Goal: Information Seeking & Learning: Learn about a topic

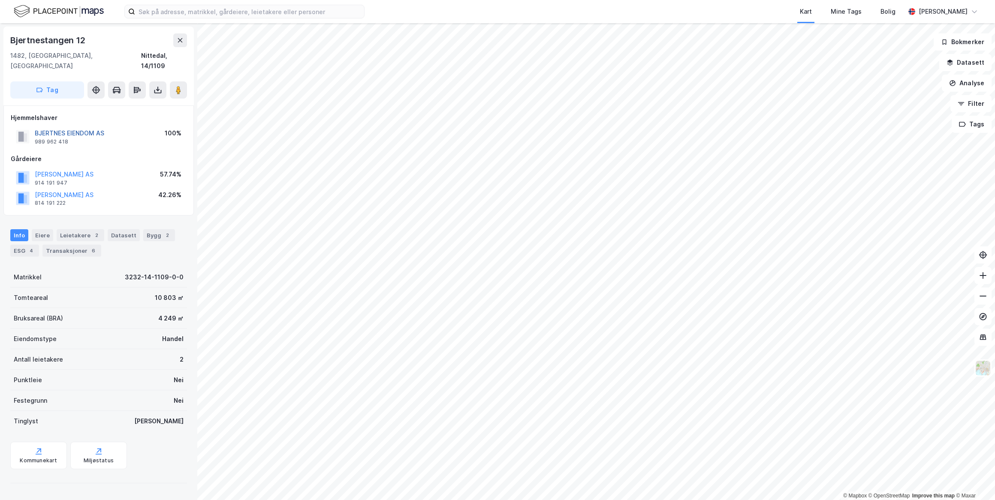
click at [0, 0] on button "BJERTNES EIENDOM AS" at bounding box center [0, 0] width 0 height 0
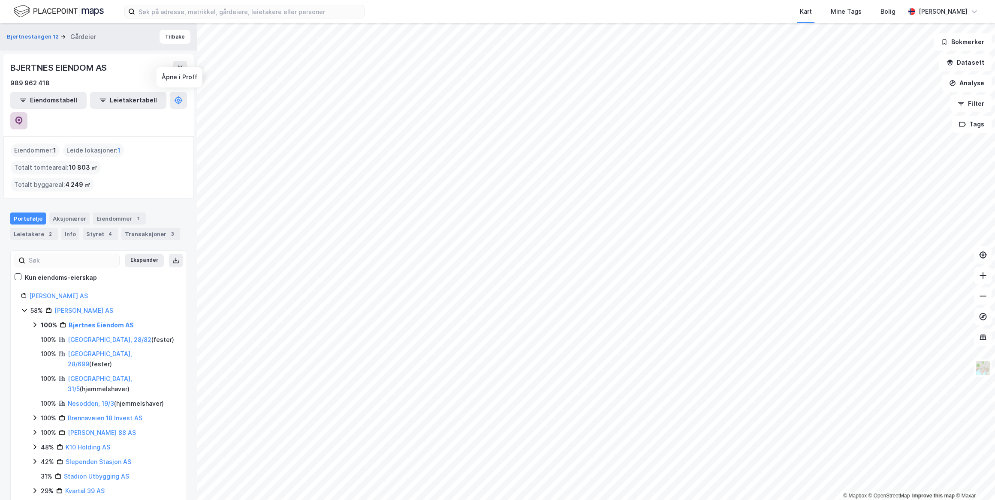
click at [27, 112] on button at bounding box center [18, 120] width 17 height 17
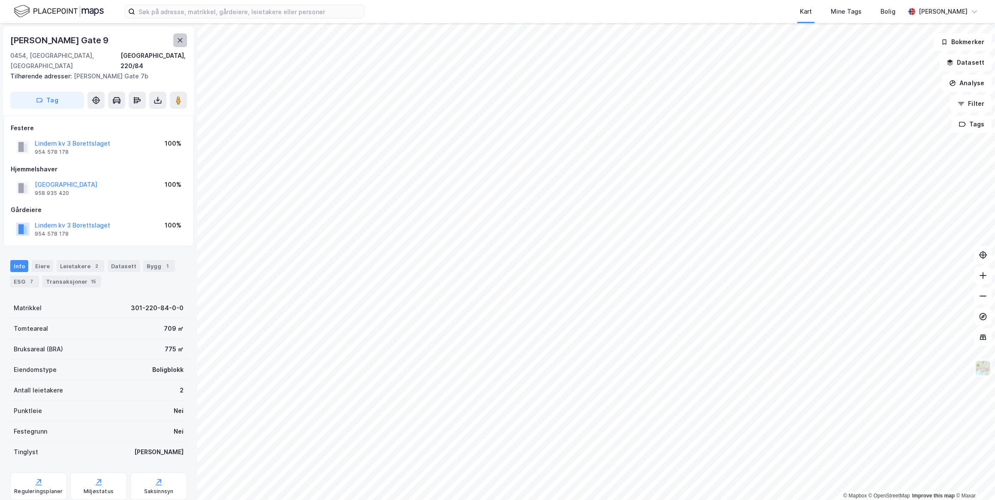
click at [181, 41] on icon at bounding box center [180, 40] width 7 height 7
